Goal: Complete application form

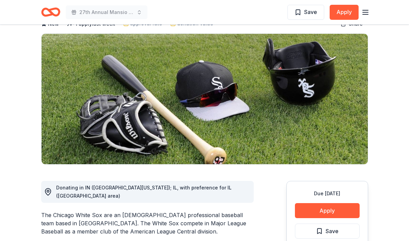
scroll to position [62, 0]
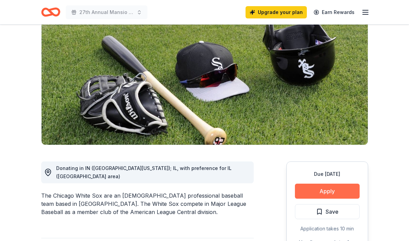
click at [304, 195] on button "Apply" at bounding box center [327, 190] width 65 height 15
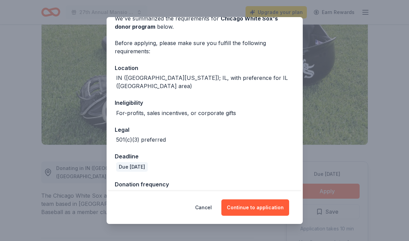
scroll to position [0, 0]
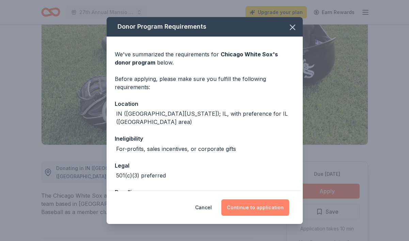
click at [233, 207] on button "Continue to application" at bounding box center [256, 207] width 68 height 16
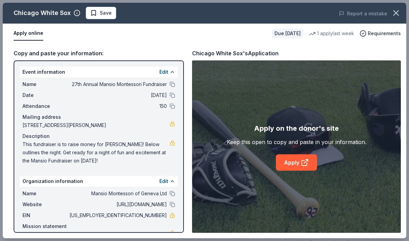
scroll to position [23, 0]
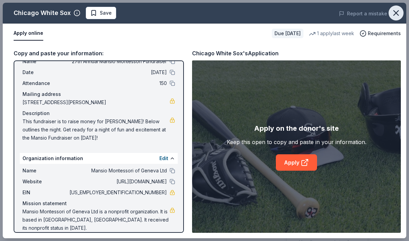
click at [399, 13] on icon "button" at bounding box center [397, 13] width 10 height 10
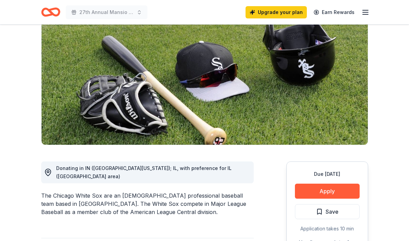
click at [44, 14] on icon "Home" at bounding box center [47, 12] width 11 height 7
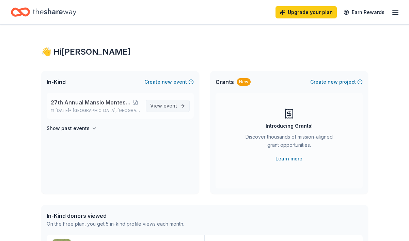
click at [160, 102] on span "View event" at bounding box center [163, 106] width 27 height 8
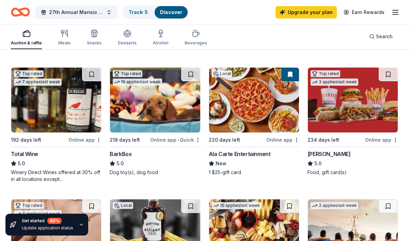
scroll to position [190, 0]
